Goal: Use online tool/utility: Utilize a website feature to perform a specific function

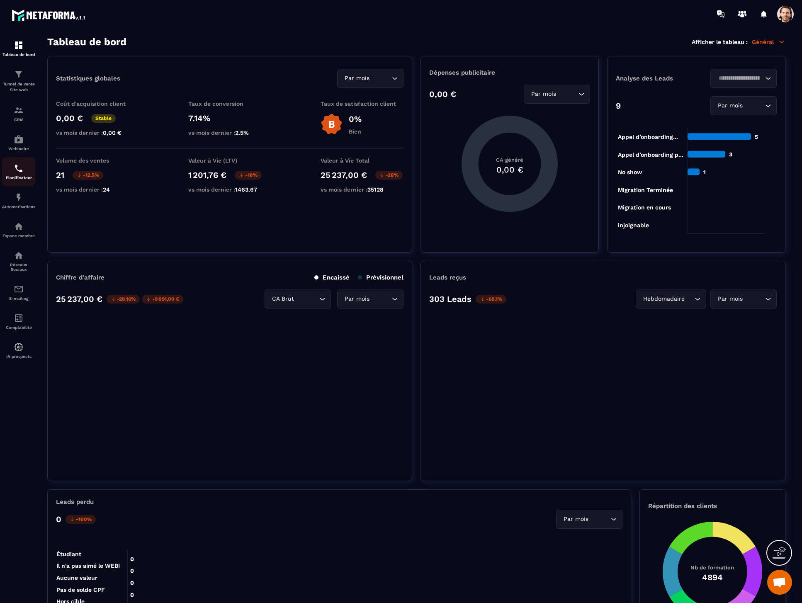
click at [21, 167] on img at bounding box center [19, 168] width 10 height 10
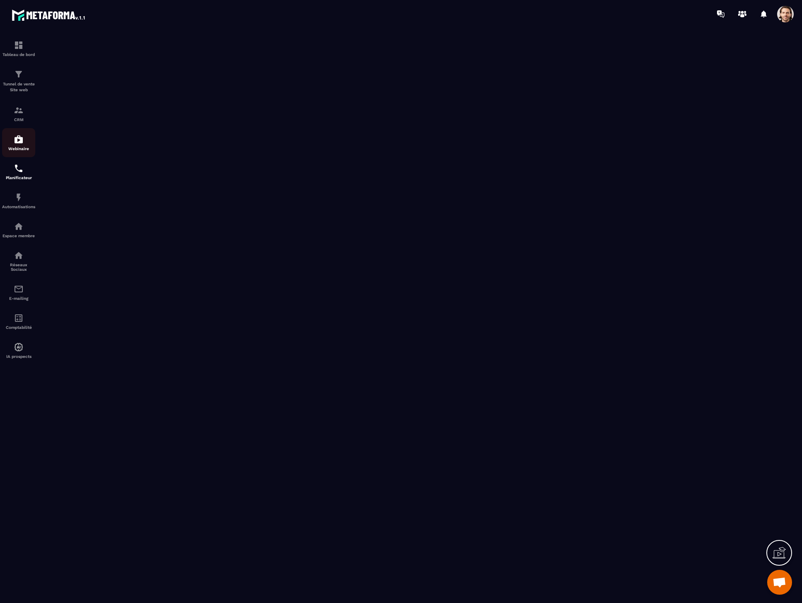
click at [19, 138] on img at bounding box center [19, 139] width 10 height 10
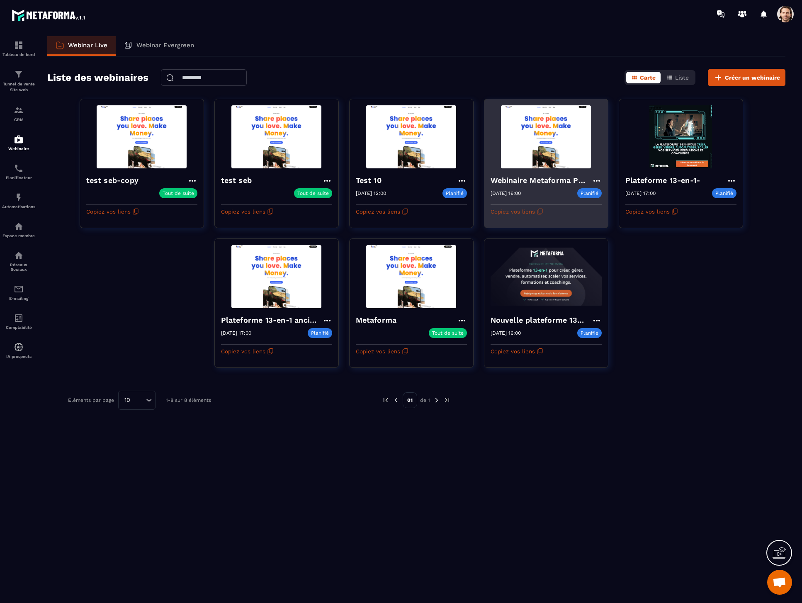
click at [521, 211] on button "Copiez vos liens" at bounding box center [516, 211] width 53 height 13
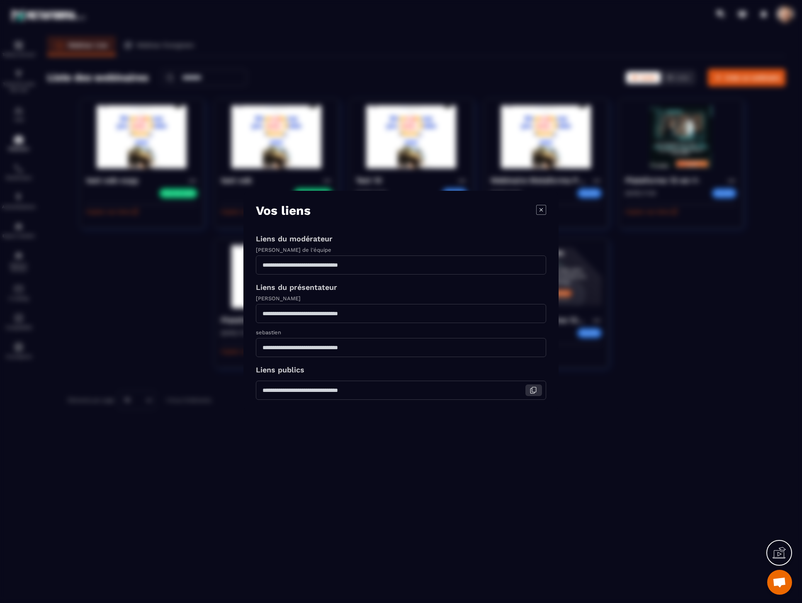
click at [529, 388] on icon "Modal window" at bounding box center [532, 389] width 7 height 7
